Goal: Task Accomplishment & Management: Complete application form

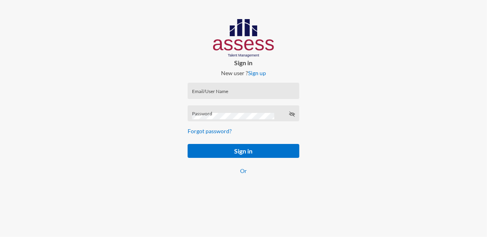
click at [198, 87] on div "Email/User Name" at bounding box center [243, 93] width 103 height 12
paste input "mhspl20555"
type input "mhspl20555"
click at [214, 111] on div "Password" at bounding box center [243, 115] width 103 height 12
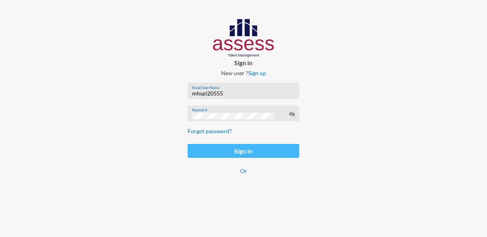
click at [238, 147] on button "Sign in" at bounding box center [243, 151] width 111 height 14
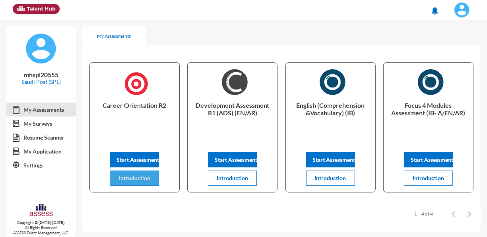
click at [143, 183] on button "Introduction" at bounding box center [134, 178] width 49 height 15
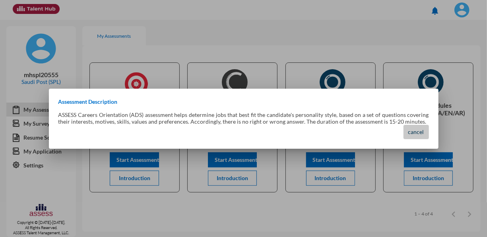
click at [419, 132] on span "cancel" at bounding box center [417, 132] width 16 height 7
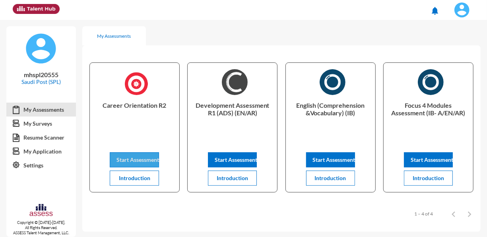
click at [126, 159] on span "Start Assessment" at bounding box center [138, 159] width 43 height 7
